Goal: Information Seeking & Learning: Stay updated

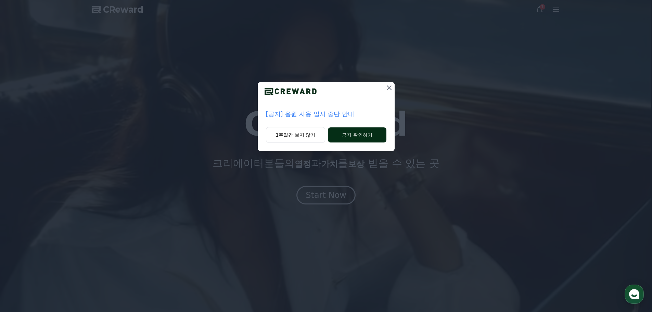
click at [358, 136] on button "공지 확인하기" at bounding box center [357, 134] width 58 height 15
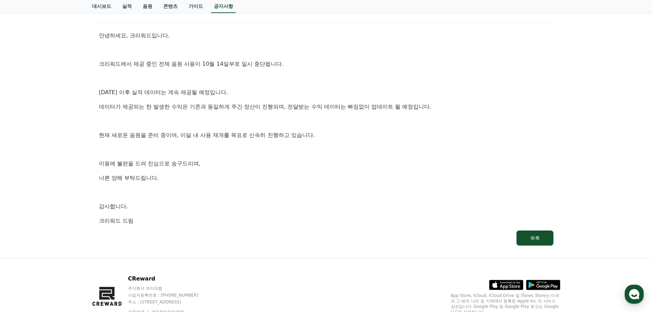
scroll to position [103, 0]
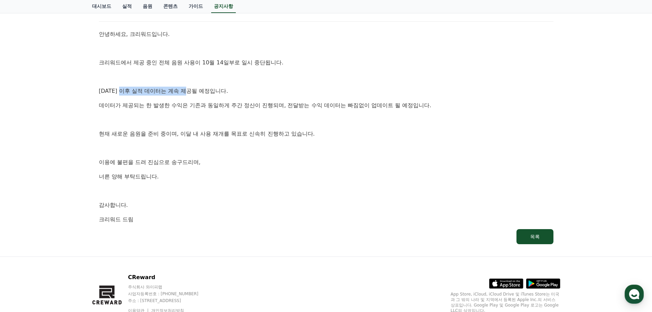
drag, startPoint x: 121, startPoint y: 91, endPoint x: 190, endPoint y: 91, distance: 69.2
click at [190, 91] on p "10월 14일 이후 실적 데이터는 계속 제공될 예정입니다." at bounding box center [326, 91] width 455 height 9
click at [200, 90] on p "10월 14일 이후 실적 데이터는 계속 제공될 예정입니다." at bounding box center [326, 91] width 455 height 9
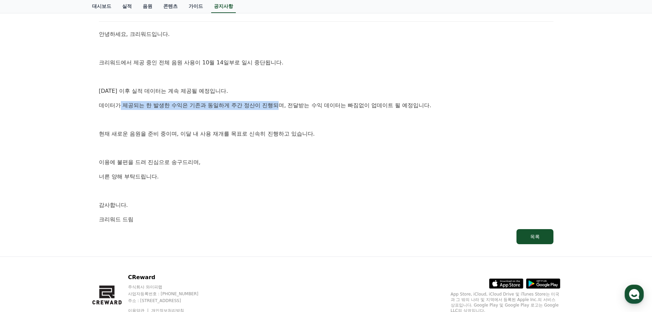
drag, startPoint x: 121, startPoint y: 104, endPoint x: 281, endPoint y: 103, distance: 159.9
click at [280, 103] on p "데이터가 제공되는 한 발생한 수익은 기존과 동일하게 주간 정산이 진행되며, 전달받는 수익 데이터는 빠짐없이 업데이트 될 예정입니다." at bounding box center [326, 105] width 455 height 9
click at [281, 103] on p "데이터가 제공되는 한 발생한 수익은 기존과 동일하게 주간 정산이 진행되며, 전달받는 수익 데이터는 빠짐없이 업데이트 될 예정입니다." at bounding box center [326, 105] width 455 height 9
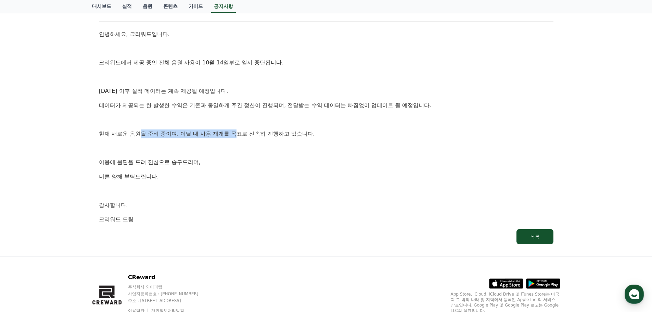
drag, startPoint x: 140, startPoint y: 134, endPoint x: 237, endPoint y: 134, distance: 96.9
click at [237, 134] on p "현재 새로운 음원을 준비 중이며, 이달 내 사용 재개를 목표로 신속히 진행하고 있습니다." at bounding box center [326, 133] width 455 height 9
click at [260, 134] on p "현재 새로운 음원을 준비 중이며, 이달 내 사용 재개를 목표로 신속히 진행하고 있습니다." at bounding box center [326, 133] width 455 height 9
drag, startPoint x: 155, startPoint y: 160, endPoint x: 179, endPoint y: 165, distance: 24.0
click at [171, 162] on p "이용에 불편을 드려 진심으로 송구드리며," at bounding box center [326, 162] width 455 height 9
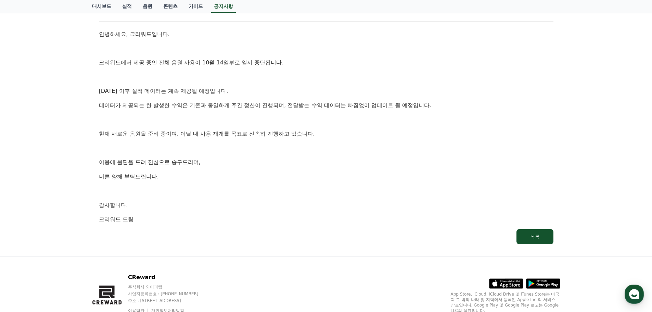
click at [190, 166] on p "이용에 불편을 드려 진심으로 송구드리며," at bounding box center [326, 162] width 455 height 9
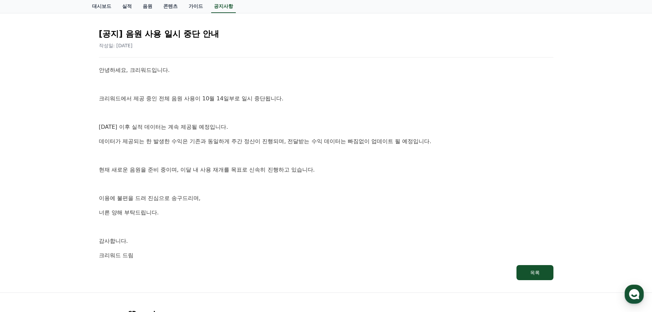
scroll to position [0, 0]
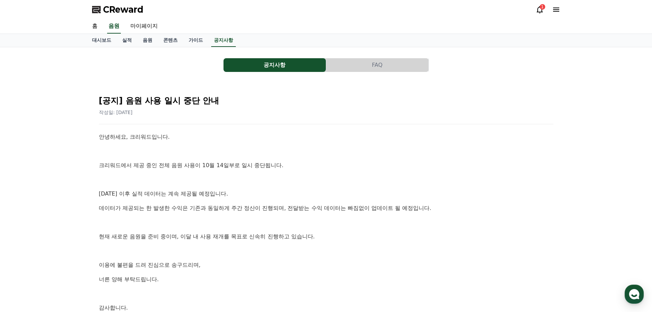
click at [339, 163] on p "크리워드에서 제공 중인 전체 음원 사용이 10월 14일부로 일시 중단됩니다." at bounding box center [326, 165] width 455 height 9
click at [540, 12] on icon at bounding box center [540, 9] width 6 height 7
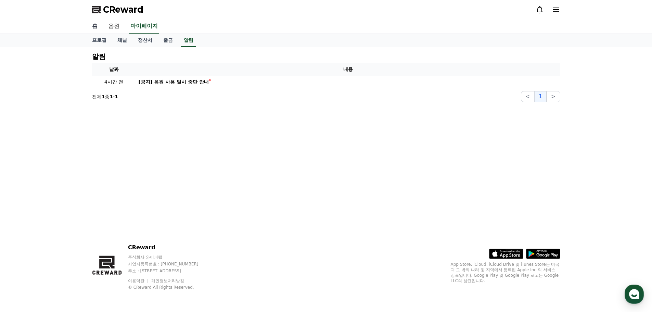
click at [96, 25] on link "홈" at bounding box center [95, 26] width 16 height 14
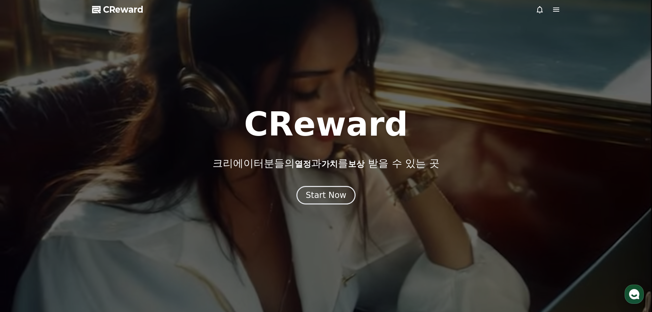
click at [553, 10] on icon at bounding box center [556, 10] width 6 height 4
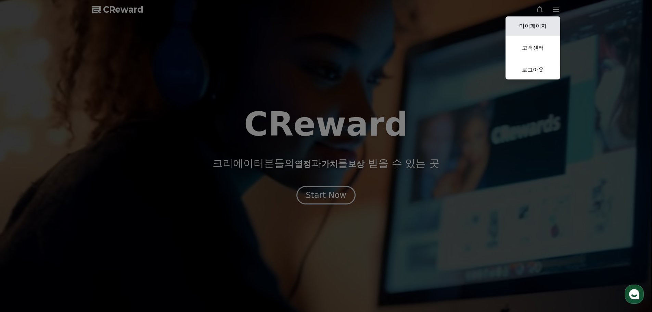
click at [543, 21] on link "마이페이지" at bounding box center [533, 25] width 55 height 19
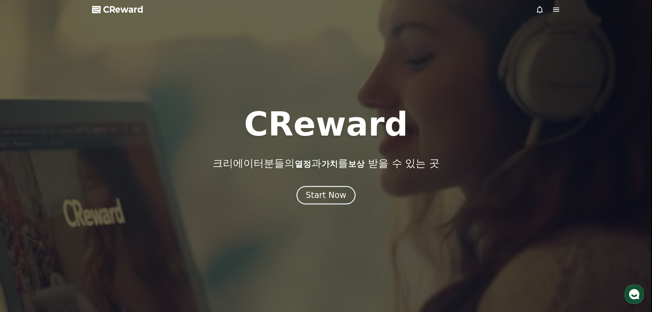
select select "**********"
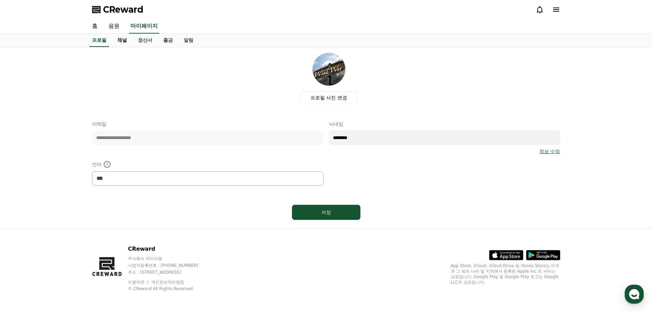
click at [119, 42] on link "채널" at bounding box center [122, 40] width 21 height 13
